Goal: Information Seeking & Learning: Check status

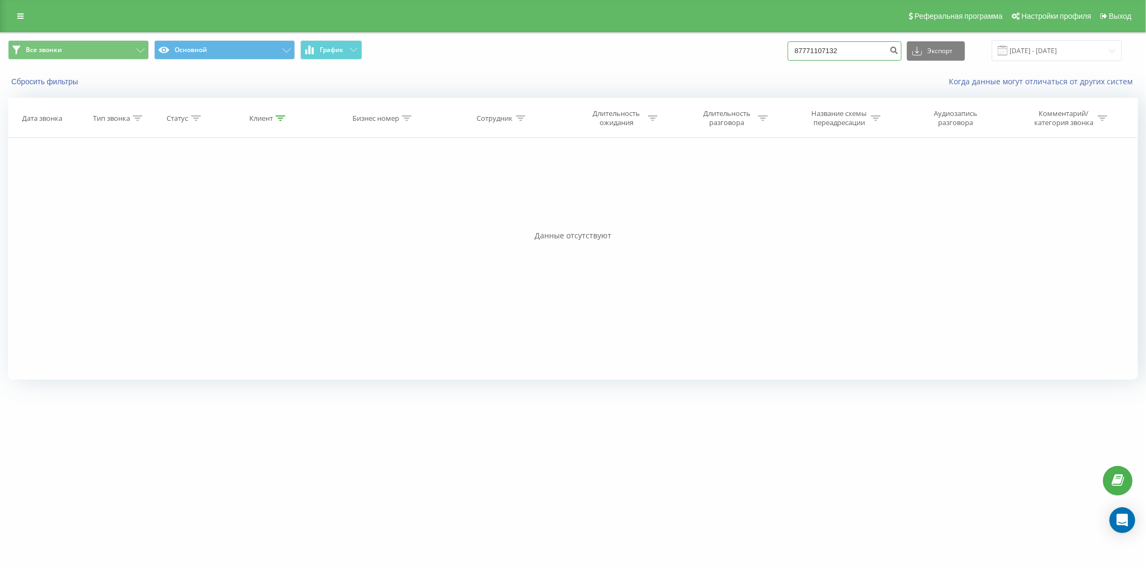
click at [879, 48] on input "87771107132" at bounding box center [845, 50] width 114 height 19
paste input "8 707 110 97 37"
type input "8 707 110 97 37"
click at [813, 52] on input "87071109737" at bounding box center [845, 50] width 114 height 19
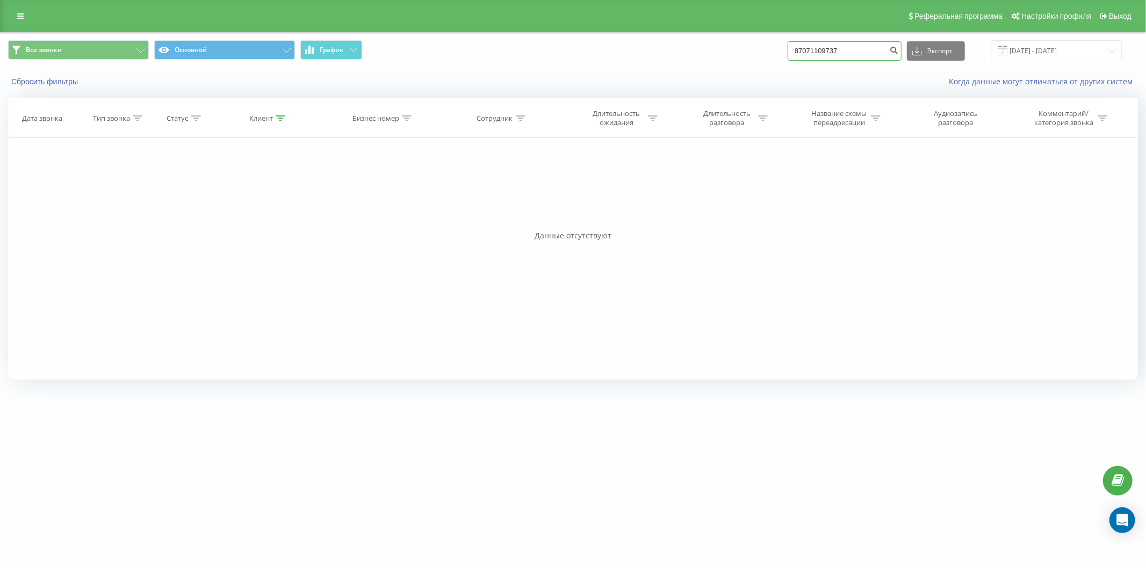
click at [813, 50] on input "87071109737" at bounding box center [845, 50] width 114 height 19
type input "77071109737"
click at [829, 52] on input "77071109737" at bounding box center [845, 50] width 114 height 19
click at [835, 203] on div "Фильтровать по условию Равно Введите значение Отмена OK Фильтровать по условию …" at bounding box center [573, 259] width 1130 height 242
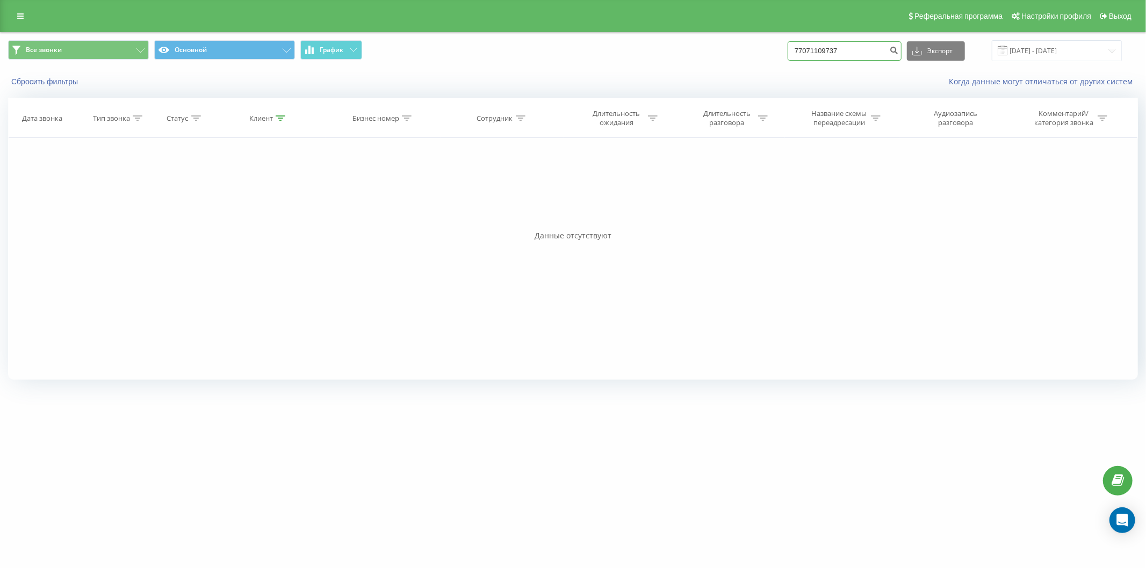
click at [873, 49] on input "77071109737" at bounding box center [845, 50] width 114 height 19
paste input "8 702 905 72 77"
type input "8 702 905 72 77"
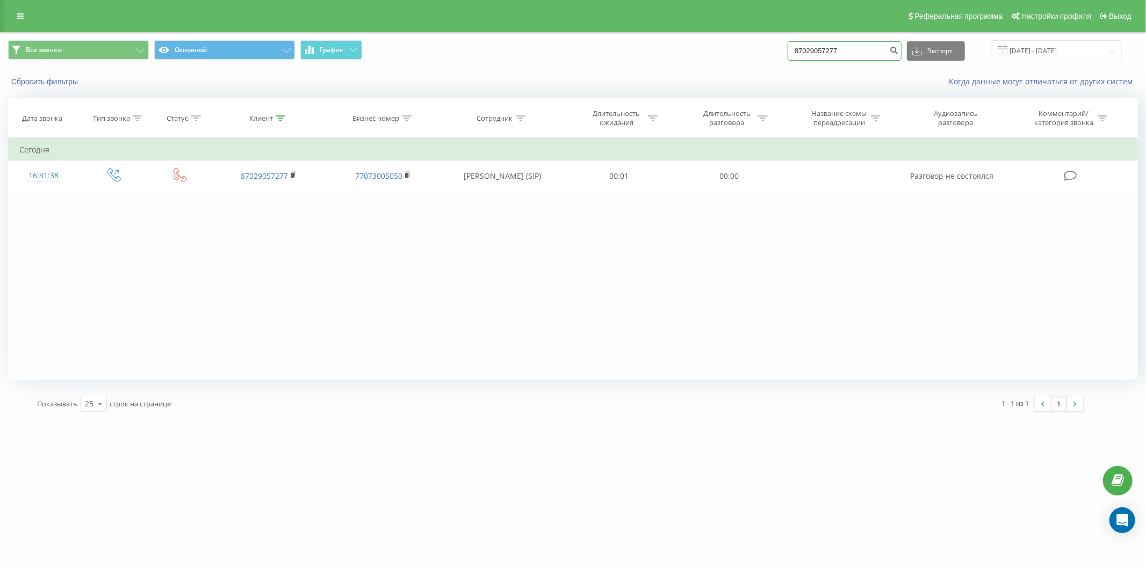
click at [806, 48] on input "87029057277" at bounding box center [845, 50] width 114 height 19
click at [807, 49] on input "87029057277" at bounding box center [845, 50] width 114 height 19
type input "77029057277"
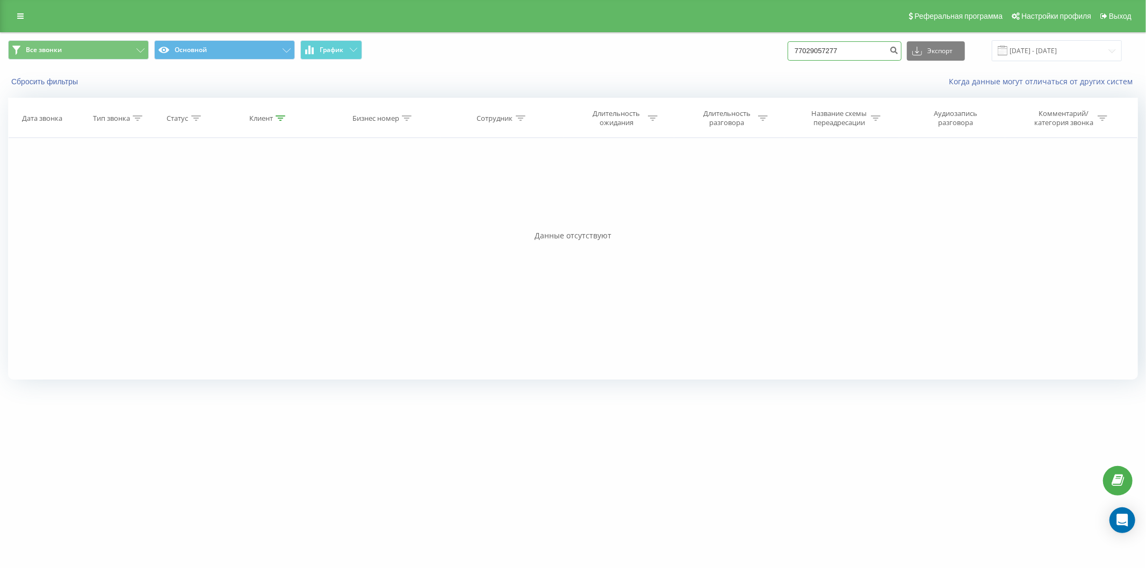
click at [809, 49] on input "77029057277" at bounding box center [845, 50] width 114 height 19
type input "87029057277"
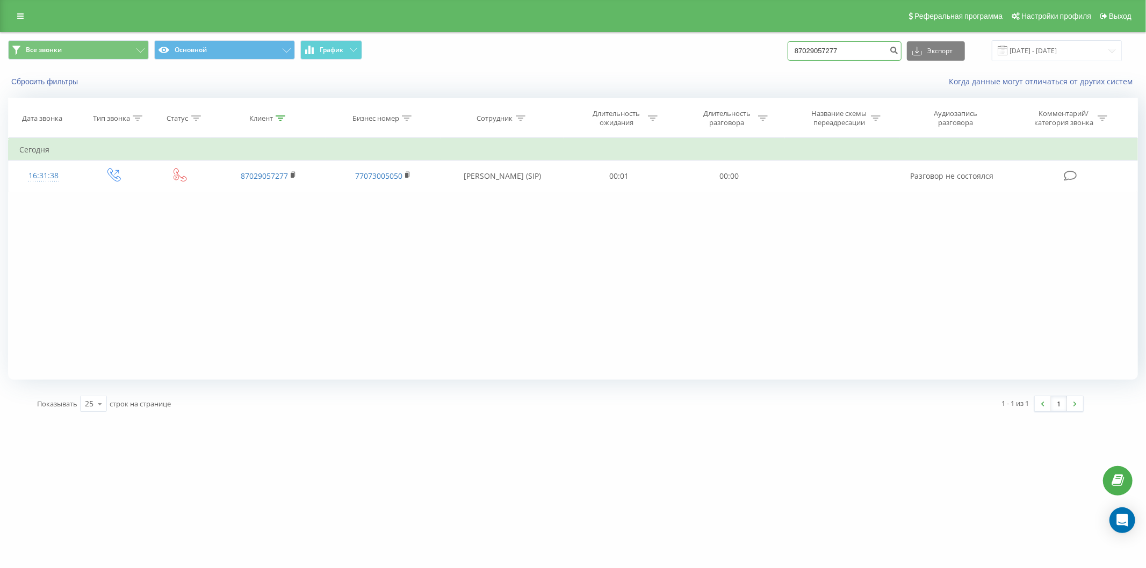
click at [836, 48] on input "87029057277" at bounding box center [845, 50] width 114 height 19
paste input "8 771 919 09 10"
type input "8 771 919 09 10"
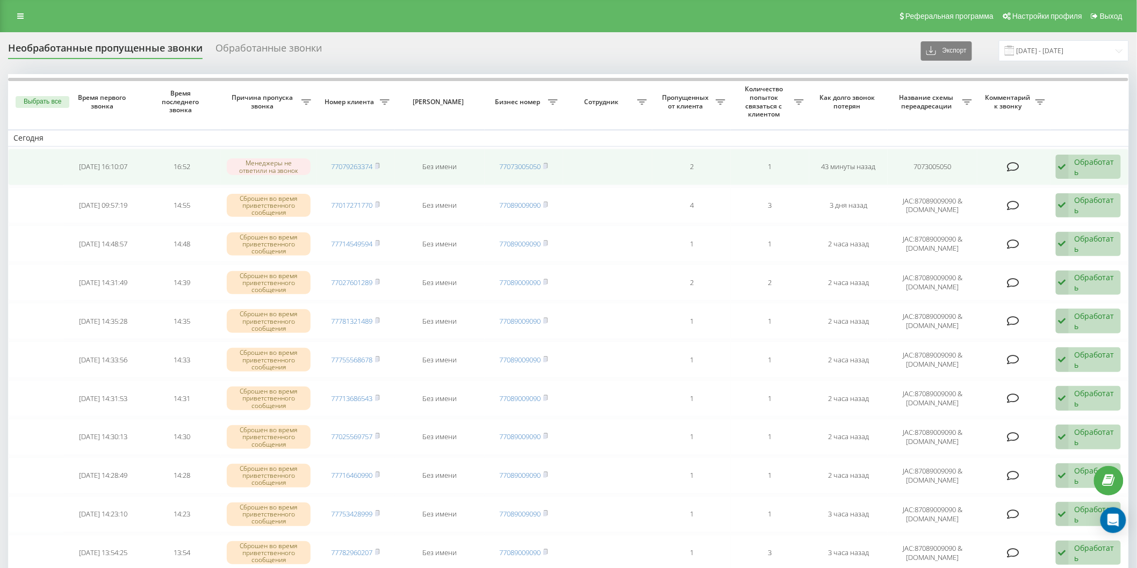
click at [1093, 162] on div "Обработать" at bounding box center [1094, 167] width 40 height 20
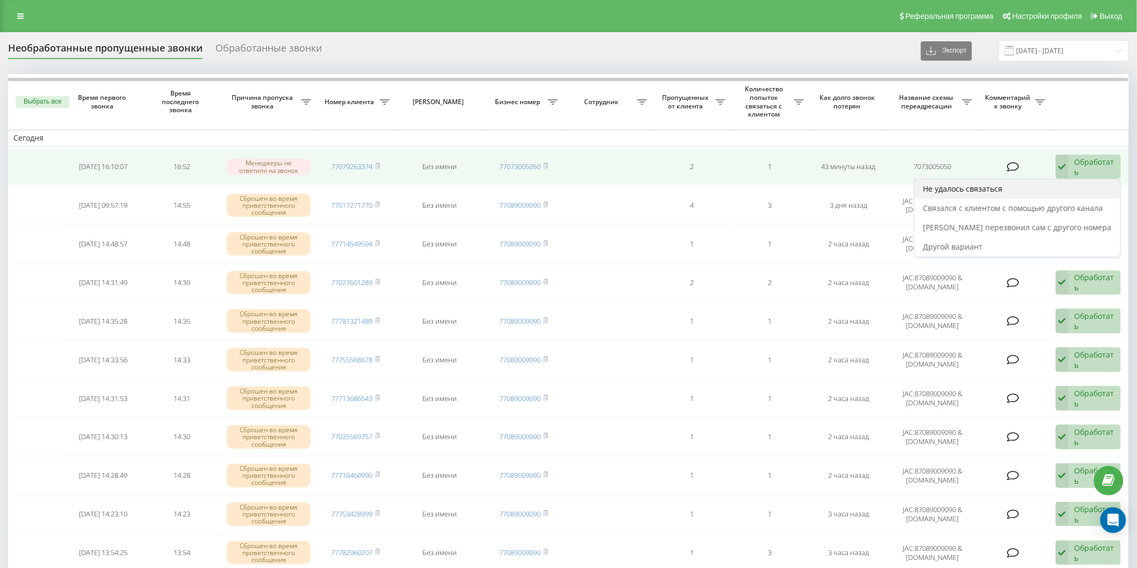
click at [1002, 195] on div "Не удалось связаться" at bounding box center [1017, 188] width 206 height 19
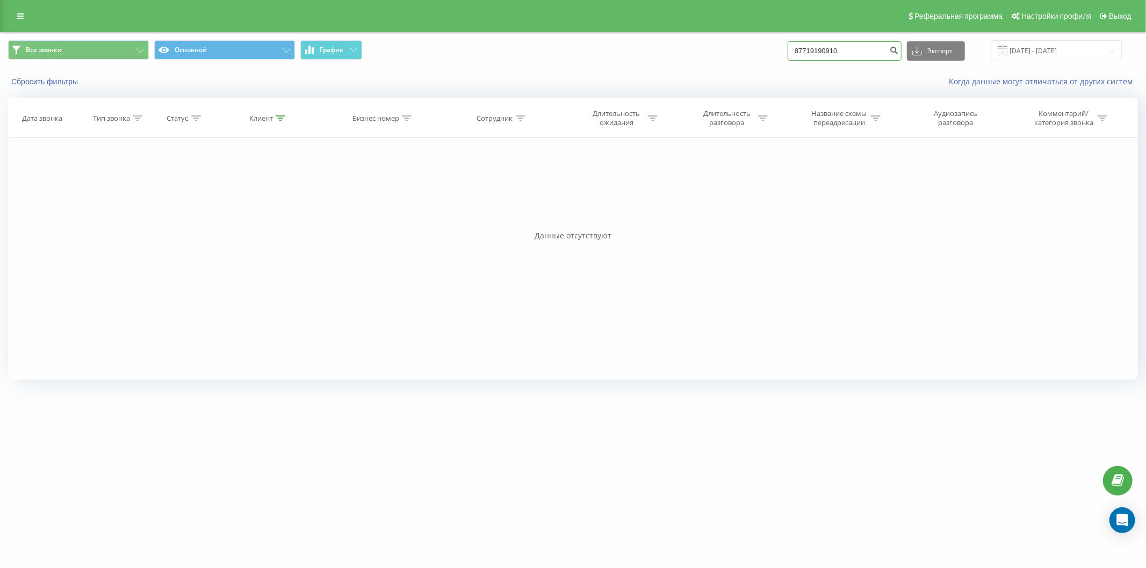
click at [804, 51] on input "87719190910" at bounding box center [845, 50] width 114 height 19
type input "77719190910"
click at [869, 58] on input "77719190910" at bounding box center [845, 50] width 114 height 19
click at [869, 57] on input "77719190910" at bounding box center [845, 50] width 114 height 19
paste input "7 702 764 6267"
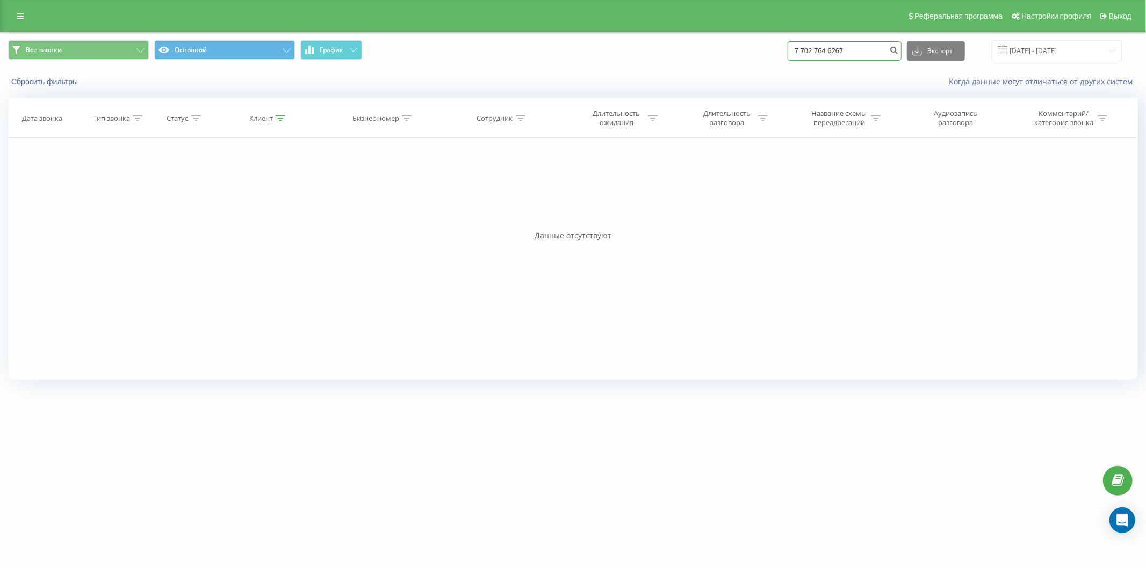
type input "7 702 764 6267"
click at [828, 41] on input "77027646267" at bounding box center [845, 50] width 114 height 19
type input "87027646267"
click at [839, 44] on input "87027646267" at bounding box center [845, 50] width 114 height 19
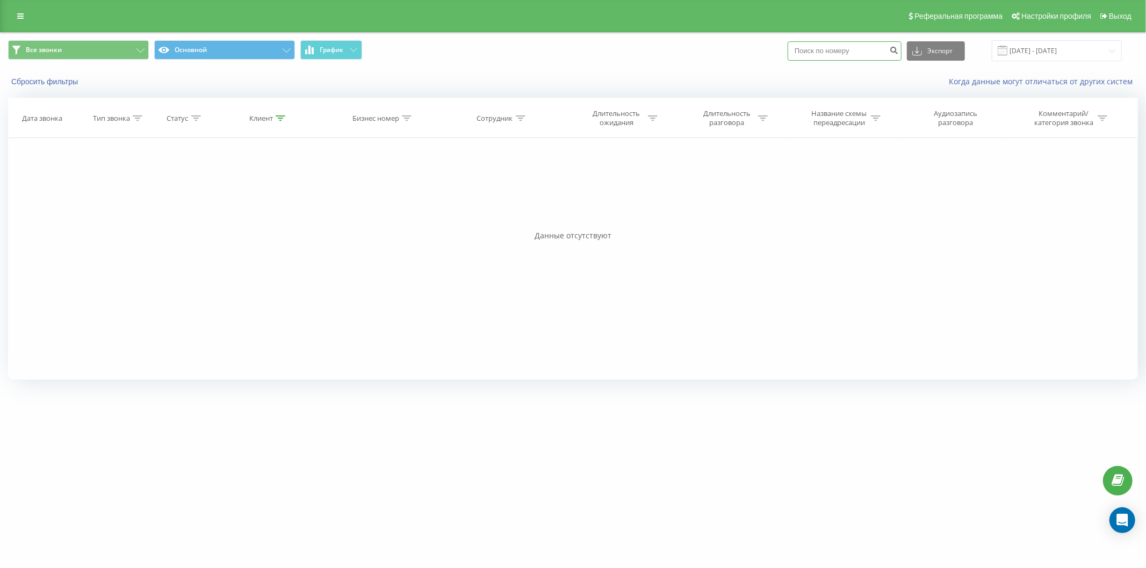
paste input "8 778 347 26 35"
type input "8 778 347 26 35"
type input "77783472635"
click at [860, 55] on input "77783472635" at bounding box center [845, 50] width 114 height 19
click at [899, 50] on icon "submit" at bounding box center [894, 49] width 9 height 6
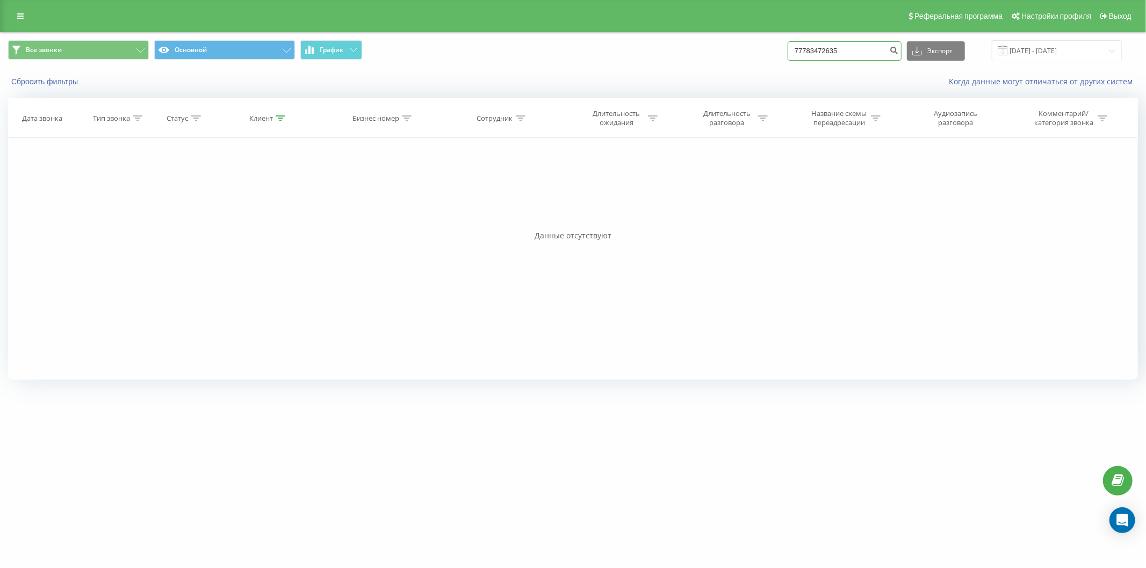
click at [856, 53] on input "77783472635" at bounding box center [845, 50] width 114 height 19
click at [857, 52] on input "77783472635" at bounding box center [845, 50] width 114 height 19
paste input "7 771 607 8458"
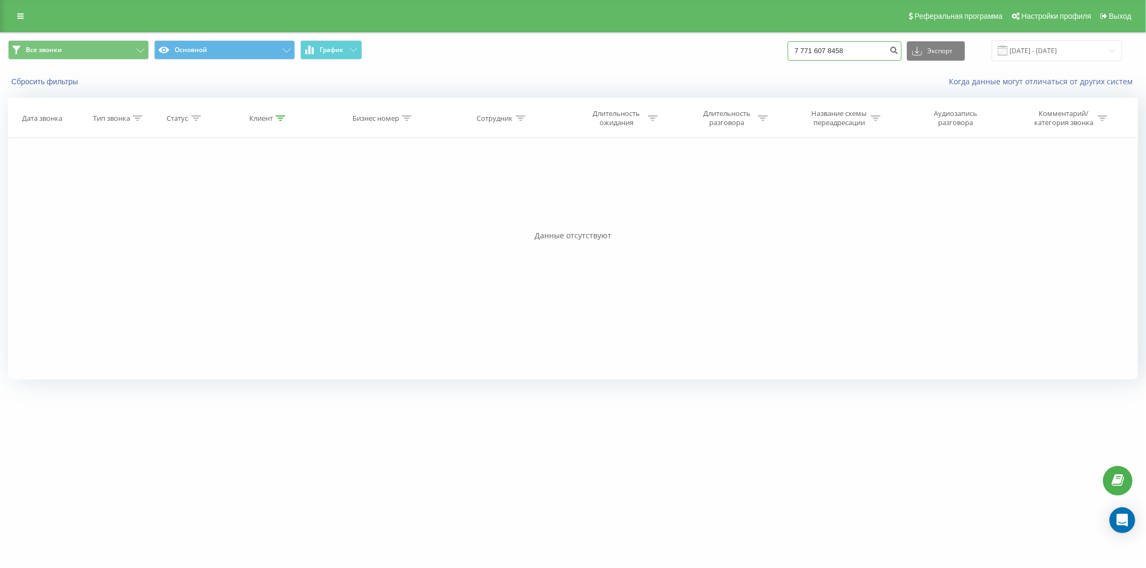
type input "7 771 607 8458"
click at [824, 48] on input "77716078458" at bounding box center [845, 50] width 114 height 19
type input "87716078458"
